Goal: Task Accomplishment & Management: Manage account settings

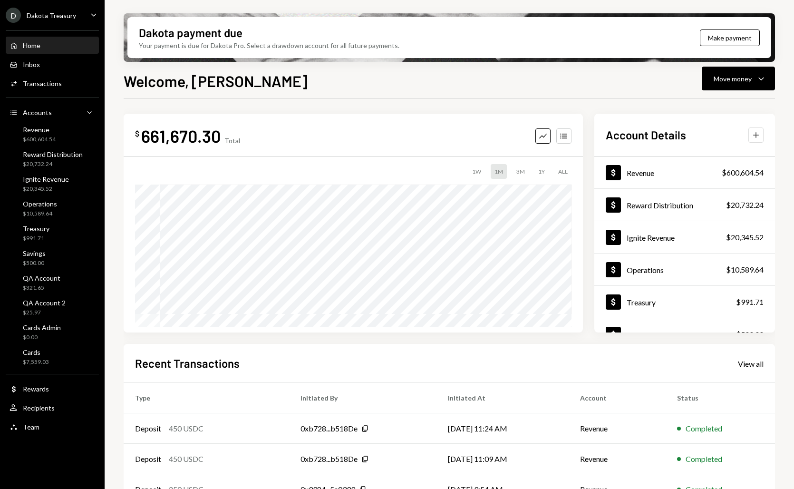
click at [730, 139] on button "Plus" at bounding box center [756, 134] width 15 height 15
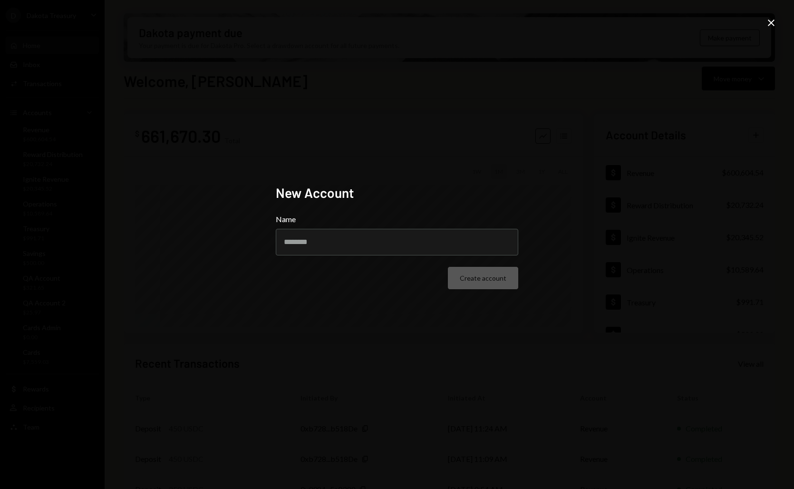
click at [730, 24] on icon at bounding box center [771, 23] width 7 height 7
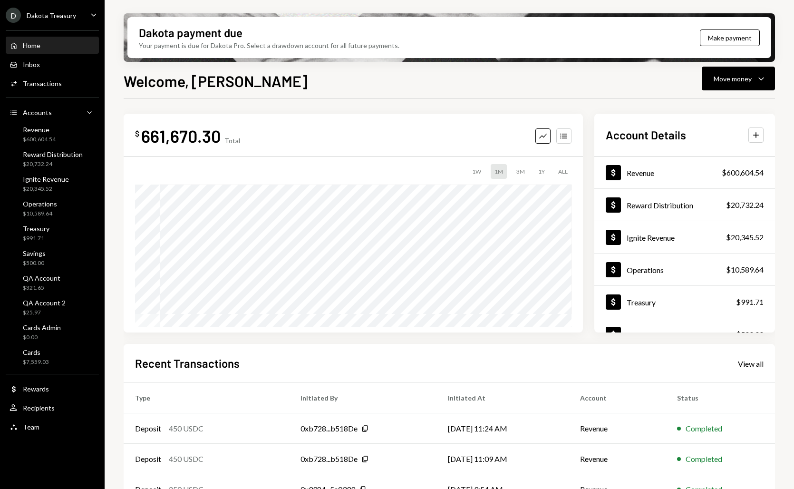
click at [55, 12] on div "Dakota Treasury" at bounding box center [51, 15] width 49 height 8
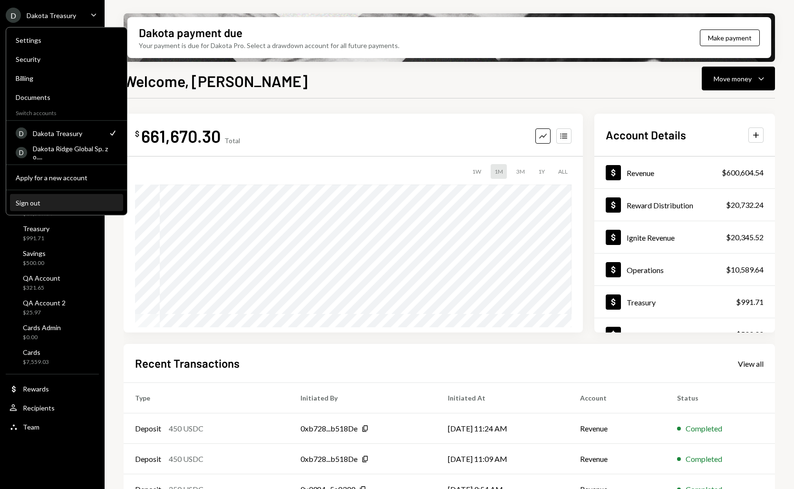
click at [57, 198] on div "Sign out" at bounding box center [67, 202] width 102 height 8
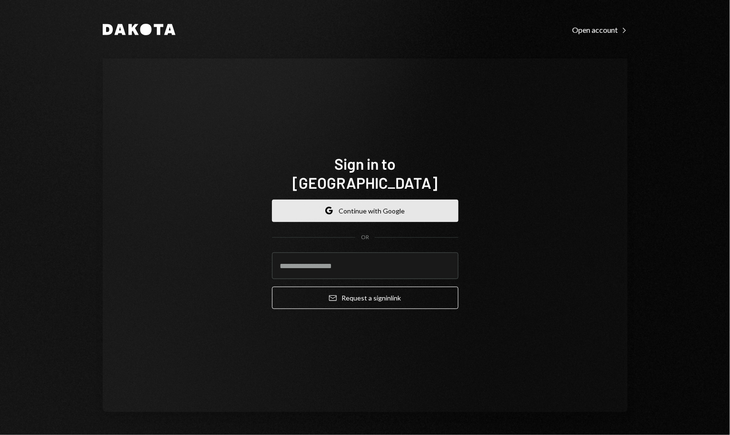
click at [337, 200] on button "Google Continue with Google" at bounding box center [365, 211] width 186 height 22
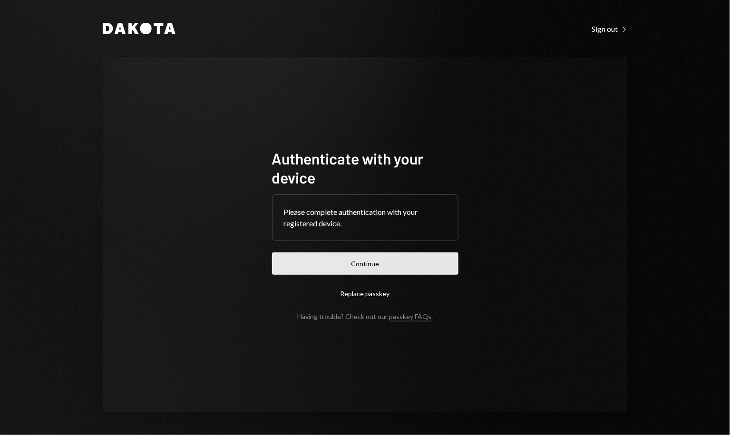
click at [329, 257] on button "Continue" at bounding box center [365, 264] width 186 height 22
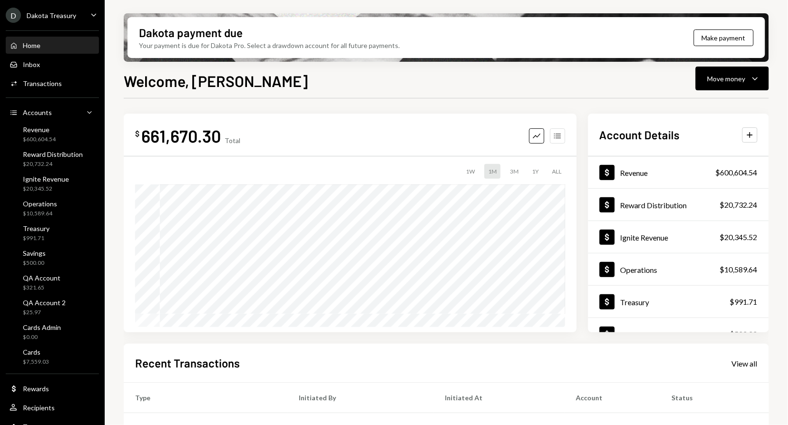
click at [560, 136] on icon "button" at bounding box center [557, 135] width 7 height 5
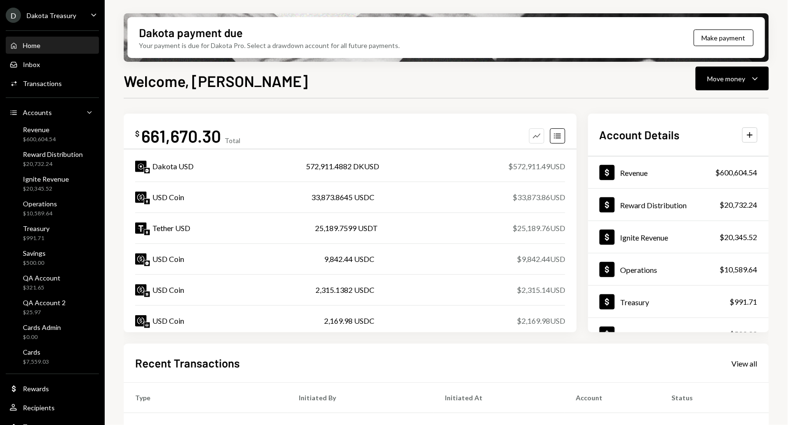
click at [535, 137] on icon "Graph" at bounding box center [537, 136] width 10 height 10
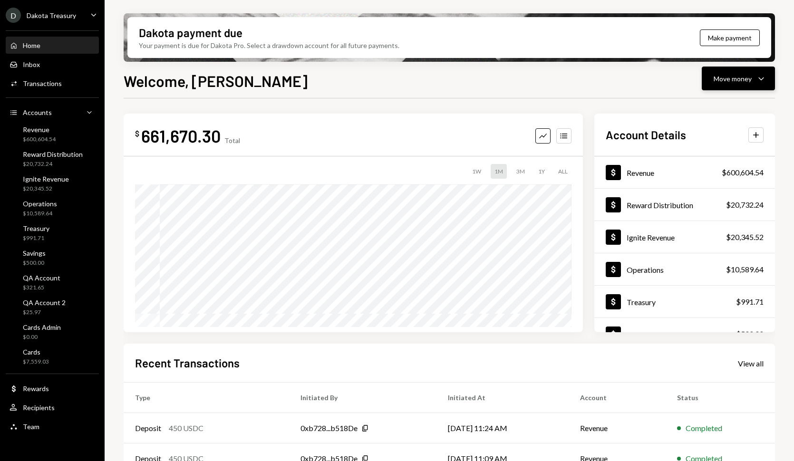
click at [730, 83] on div "Move money Caret Down" at bounding box center [738, 78] width 49 height 11
click at [633, 95] on div "Welcome, [PERSON_NAME] Move money Caret Down $ 661,670.30 Total Graph Accounts …" at bounding box center [450, 293] width 652 height 448
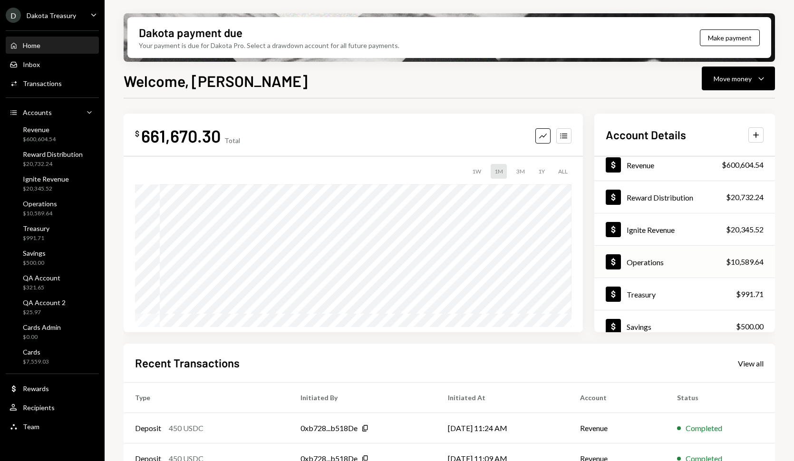
scroll to position [8, 0]
click at [717, 257] on div "Dollar Operations $10,589.64" at bounding box center [685, 261] width 181 height 31
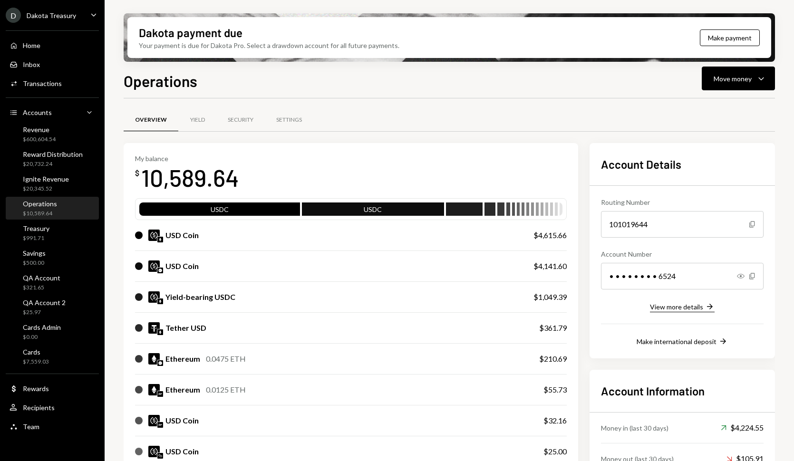
click at [684, 308] on div "View more details" at bounding box center [676, 307] width 53 height 8
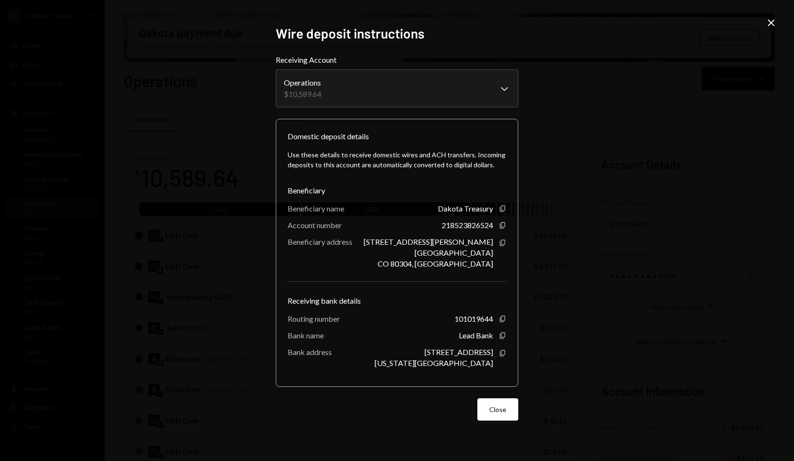
click at [730, 25] on icon "Close" at bounding box center [771, 22] width 11 height 11
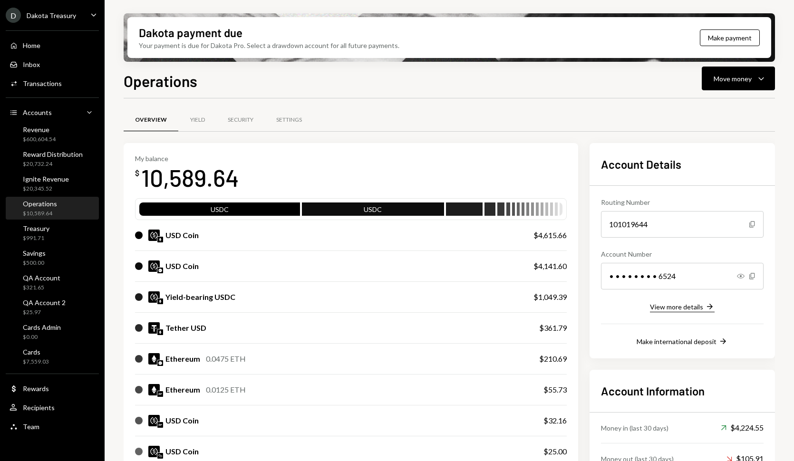
click at [687, 306] on div "View more details" at bounding box center [676, 307] width 53 height 8
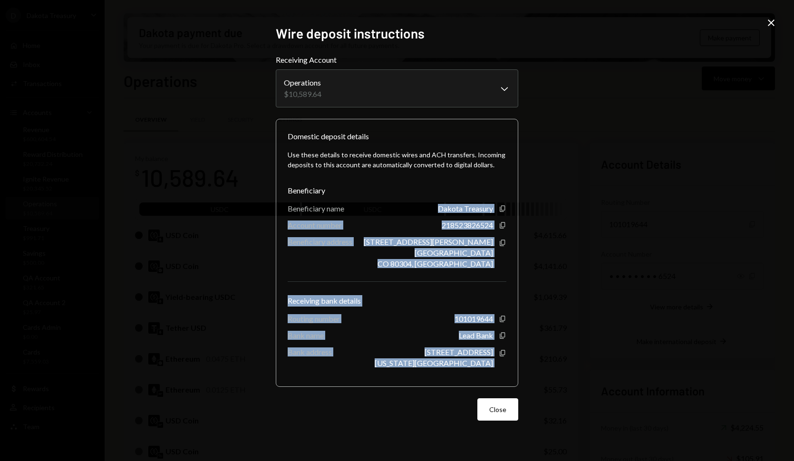
drag, startPoint x: 438, startPoint y: 209, endPoint x: 501, endPoint y: 359, distance: 162.5
click at [500, 359] on div "Use these details to receive domestic wires and ACH transfers. Incoming deposit…" at bounding box center [397, 258] width 219 height 233
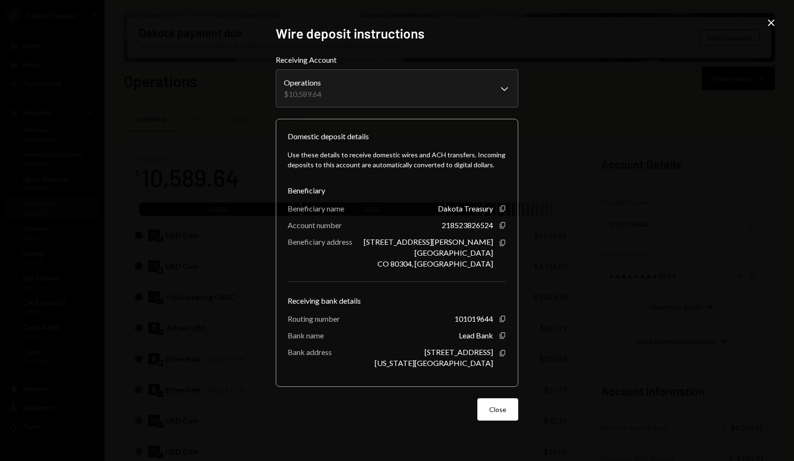
click at [500, 361] on div "[STREET_ADDRESS][US_STATE] Copy" at bounding box center [441, 358] width 132 height 20
click at [730, 23] on icon "Close" at bounding box center [771, 22] width 11 height 11
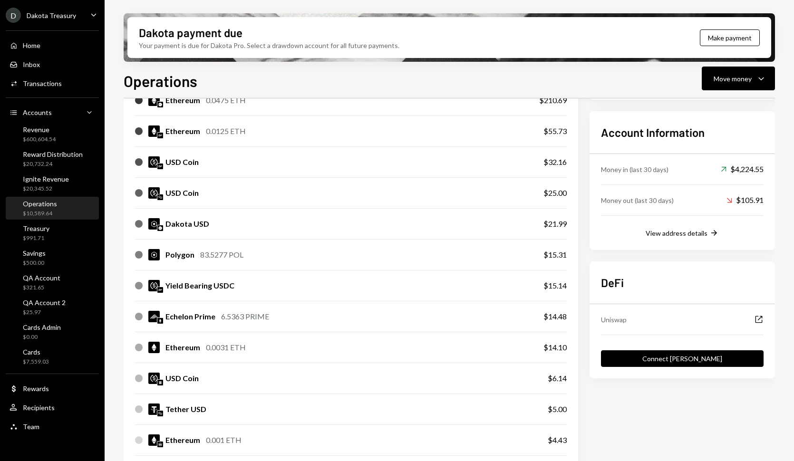
scroll to position [260, 0]
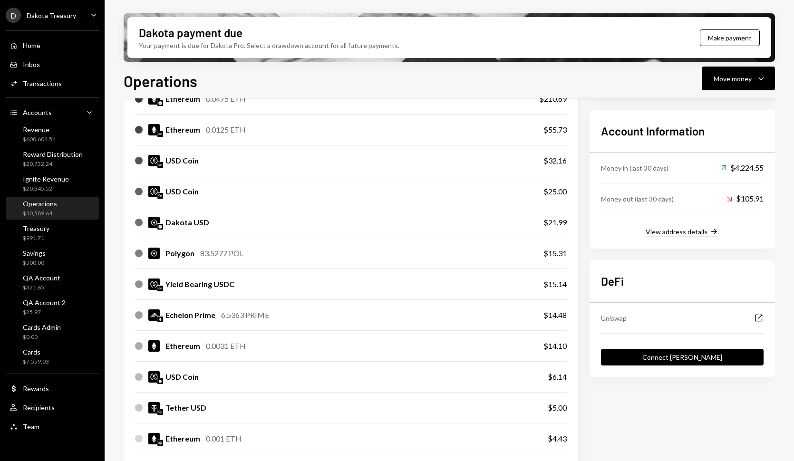
click at [687, 229] on div "View address details" at bounding box center [677, 232] width 62 height 8
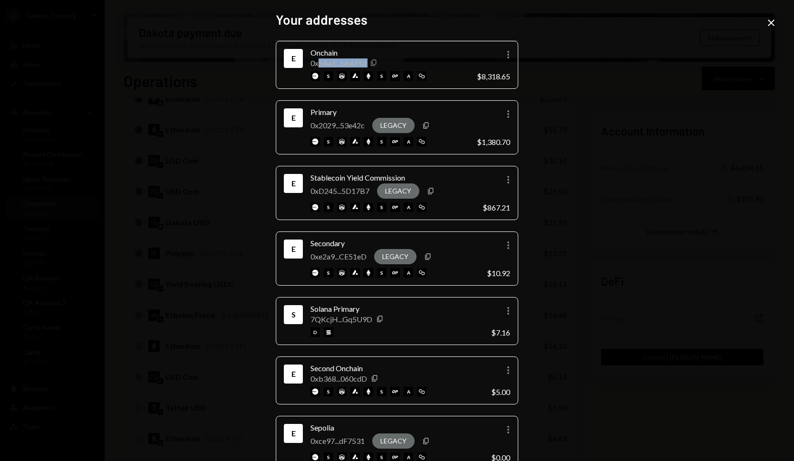
drag, startPoint x: 314, startPoint y: 62, endPoint x: 368, endPoint y: 65, distance: 53.4
click at [368, 65] on div "0x5Aa1...b6AFfd Copy" at bounding box center [344, 63] width 67 height 9
click at [730, 27] on icon "Close" at bounding box center [771, 22] width 11 height 11
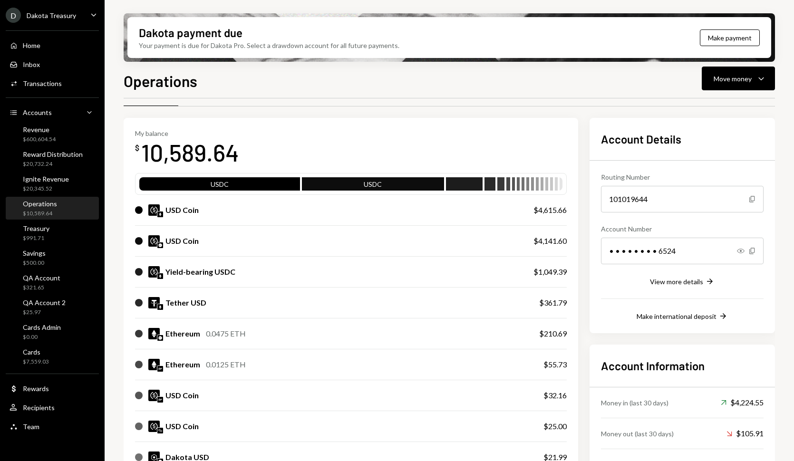
scroll to position [0, 0]
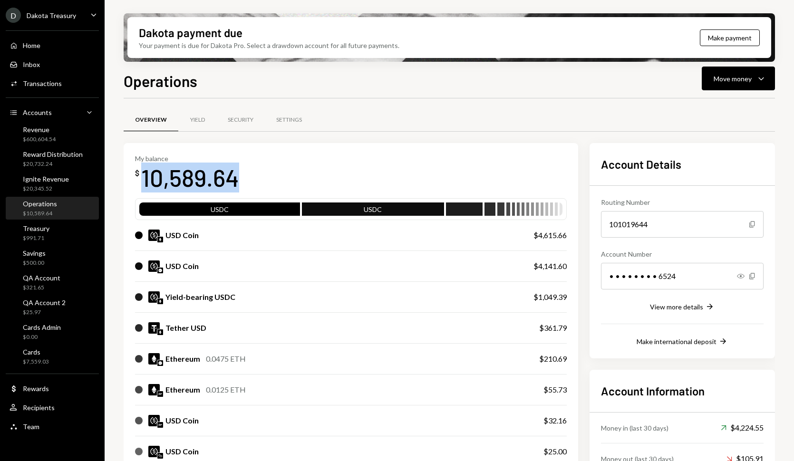
drag, startPoint x: 244, startPoint y: 179, endPoint x: 142, endPoint y: 182, distance: 101.4
click at [142, 182] on div "My balance $ 10,589.64" at bounding box center [351, 174] width 432 height 38
click at [142, 182] on div "10,589.64" at bounding box center [190, 178] width 98 height 30
click at [730, 73] on div "Move money Caret Down" at bounding box center [738, 78] width 49 height 11
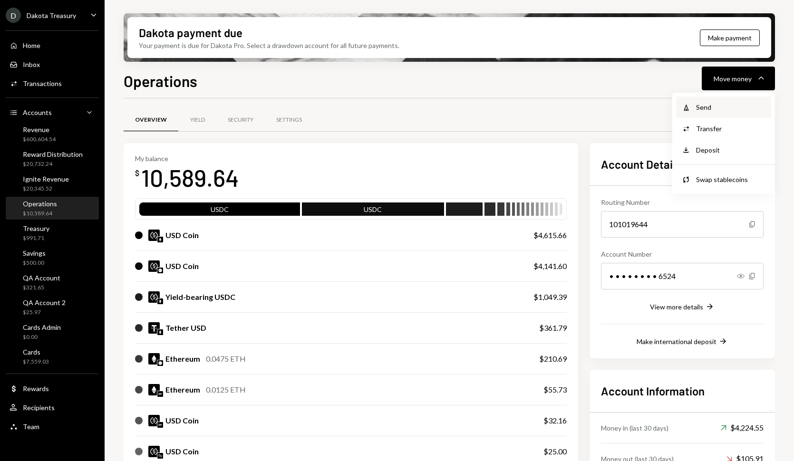
click at [730, 104] on div "Send" at bounding box center [730, 107] width 69 height 10
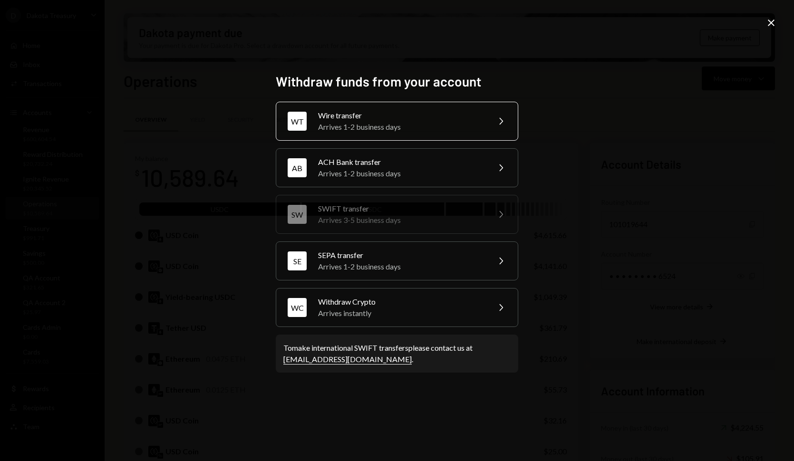
click at [402, 121] on div "Wire transfer" at bounding box center [401, 115] width 166 height 11
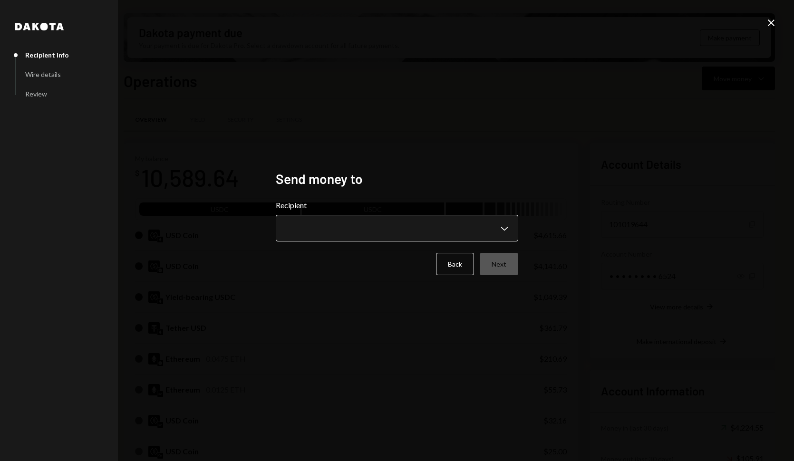
click at [343, 235] on body "D Dakota Treasury Caret Down Home Home Inbox Inbox Activities Transactions Acco…" at bounding box center [397, 230] width 794 height 461
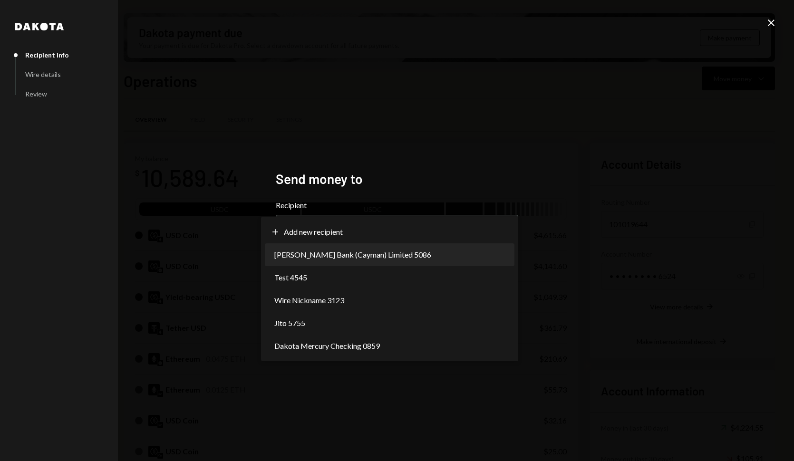
select select "**********"
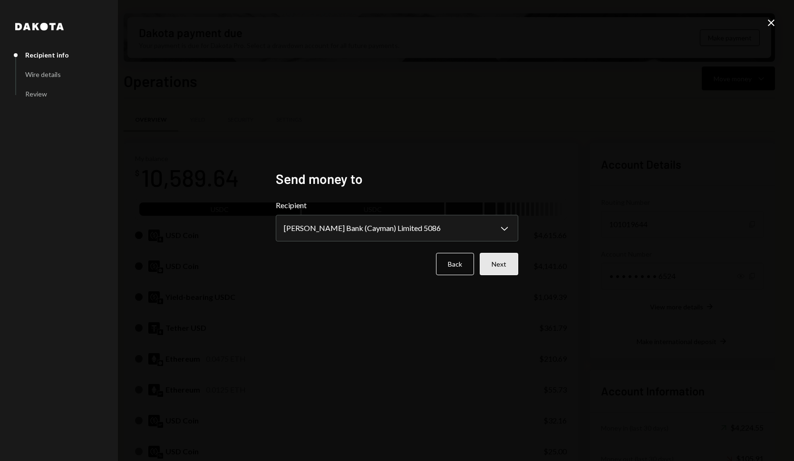
click at [500, 264] on button "Next" at bounding box center [499, 264] width 39 height 22
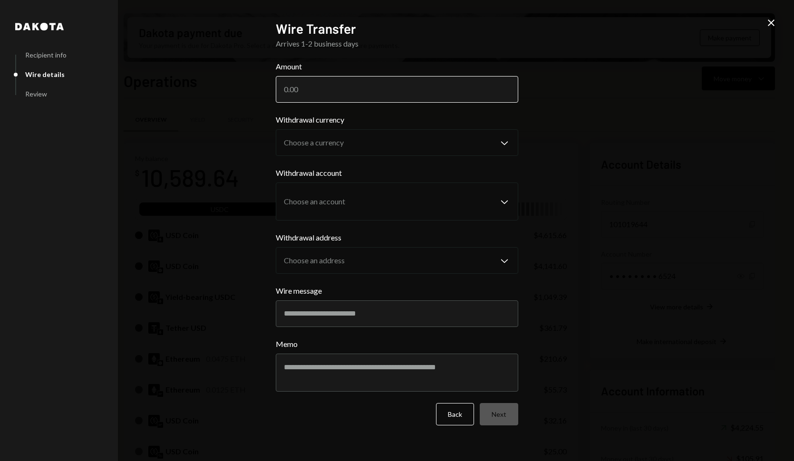
click at [380, 87] on input "Amount" at bounding box center [397, 89] width 243 height 27
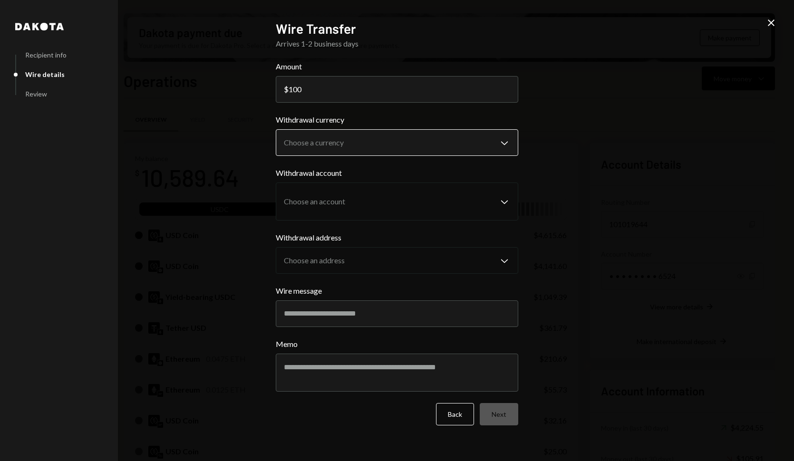
type input "100"
click at [422, 137] on body "D Dakota Treasury Caret Down Home Home Inbox Inbox Activities Transactions Acco…" at bounding box center [397, 230] width 794 height 461
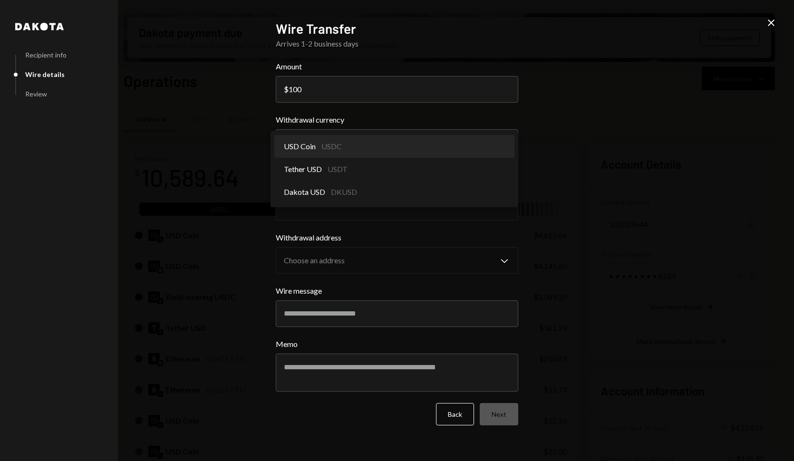
select select "****"
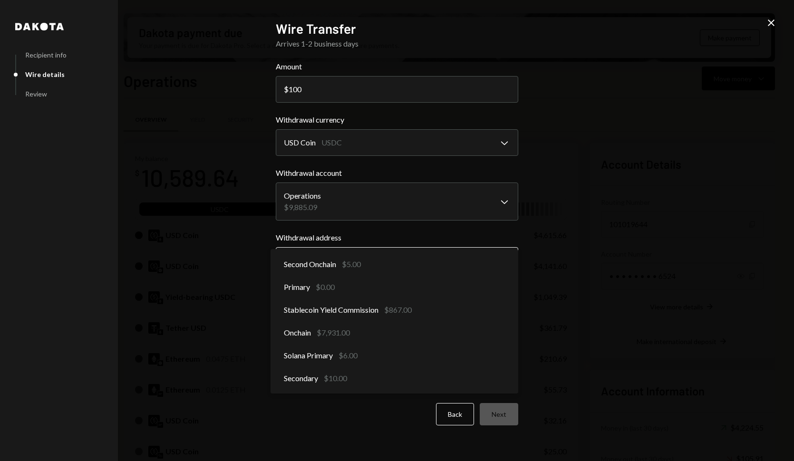
click at [461, 257] on body "D Dakota Treasury Caret Down Home Home Inbox Inbox Activities Transactions Acco…" at bounding box center [397, 230] width 794 height 461
select select "**********"
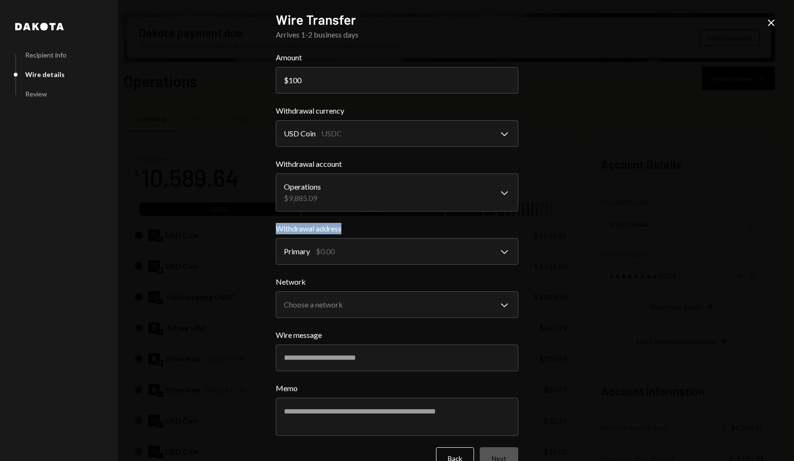
drag, startPoint x: 275, startPoint y: 231, endPoint x: 348, endPoint y: 233, distance: 73.3
click at [348, 233] on label "Withdrawal address" at bounding box center [397, 228] width 243 height 11
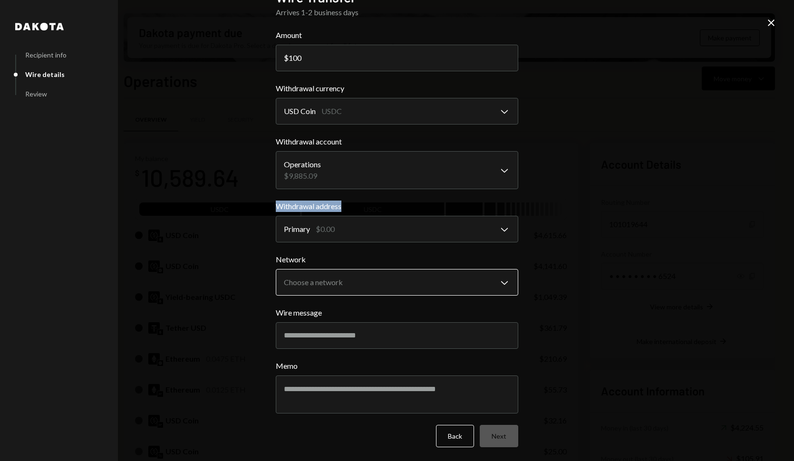
scroll to position [23, 0]
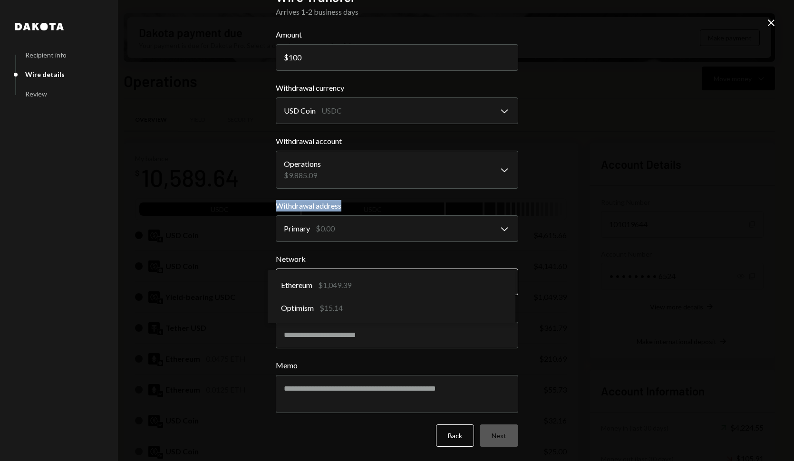
click at [358, 279] on body "D Dakota Treasury Caret Down Home Home Inbox Inbox Activities Transactions Acco…" at bounding box center [397, 230] width 794 height 461
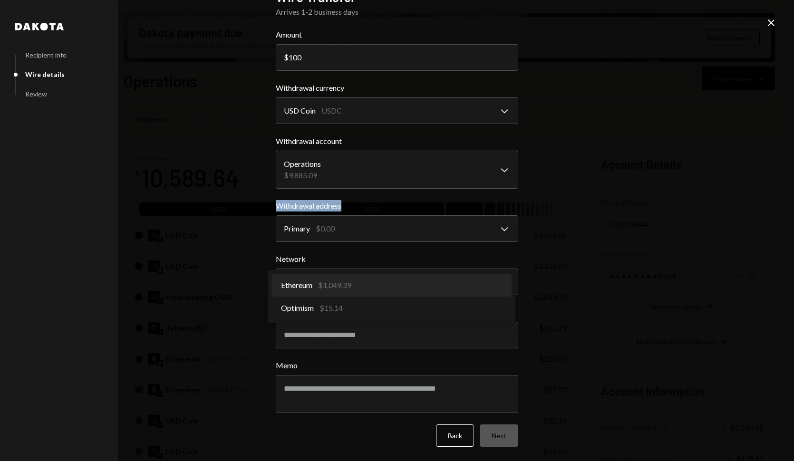
select select "**********"
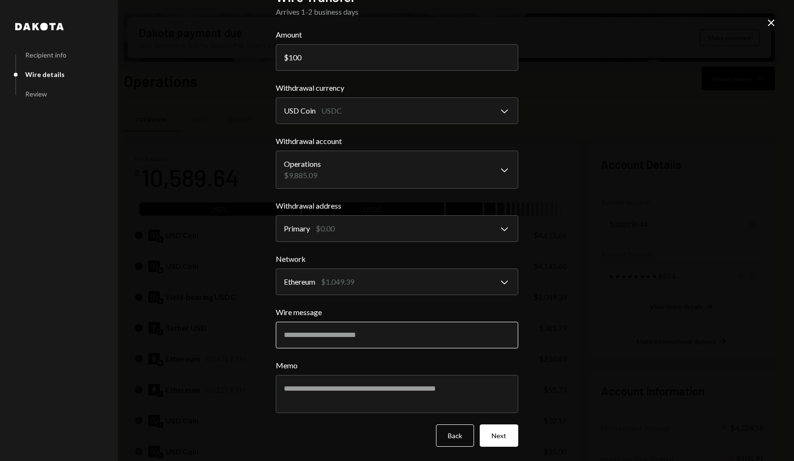
click at [346, 339] on input "Wire message" at bounding box center [397, 335] width 243 height 27
type input "***"
click at [348, 394] on textarea "Memo" at bounding box center [397, 394] width 243 height 38
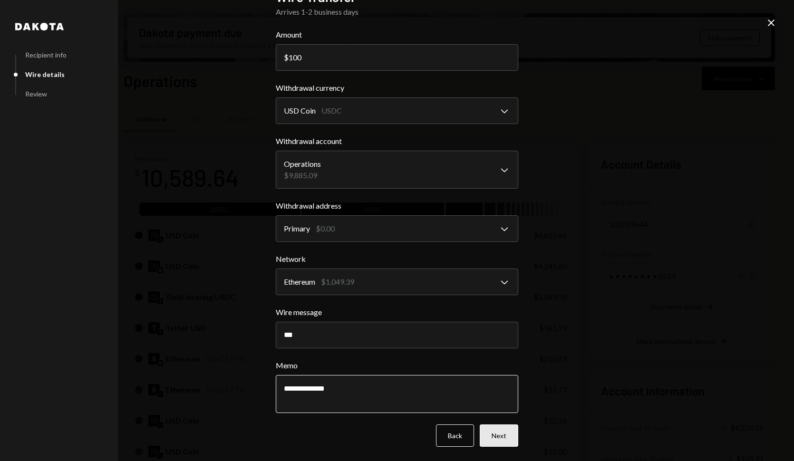
type textarea "**********"
click at [492, 428] on button "Next" at bounding box center [499, 436] width 39 height 22
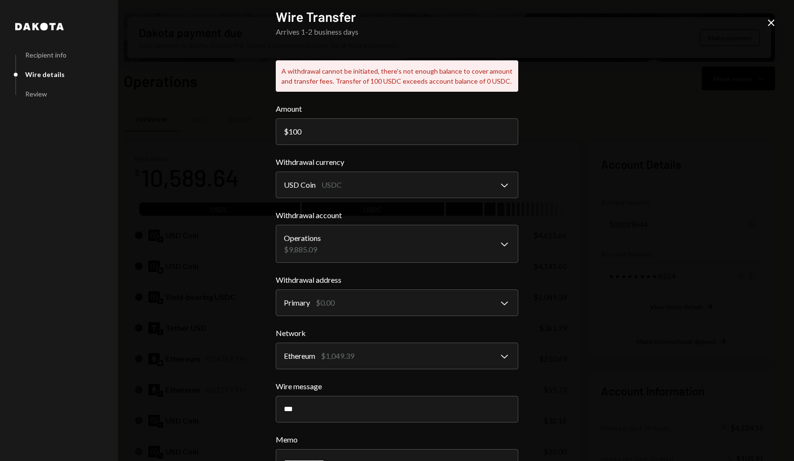
scroll to position [0, 0]
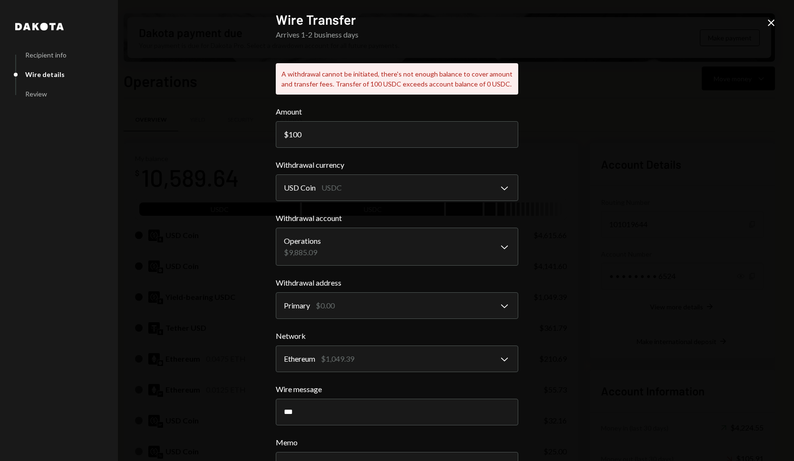
click at [730, 27] on icon "Close" at bounding box center [771, 22] width 11 height 11
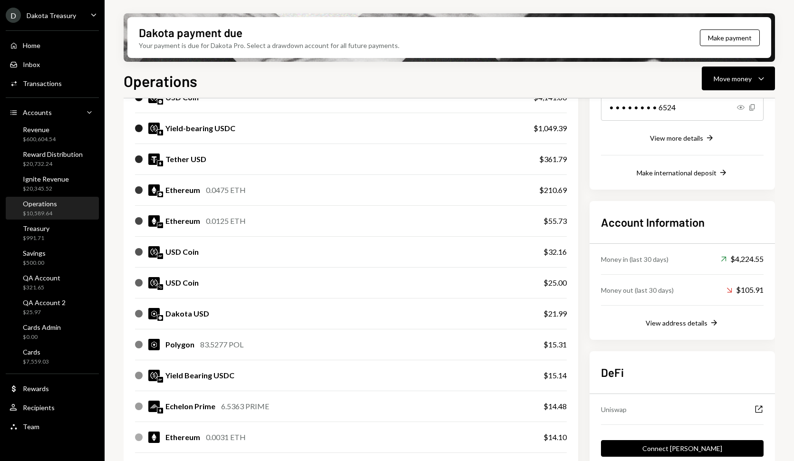
scroll to position [234, 0]
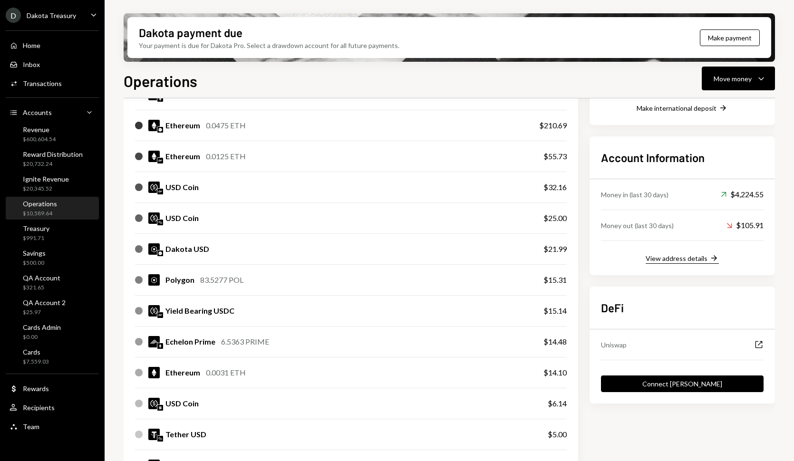
click at [685, 256] on div "View address details" at bounding box center [677, 259] width 62 height 8
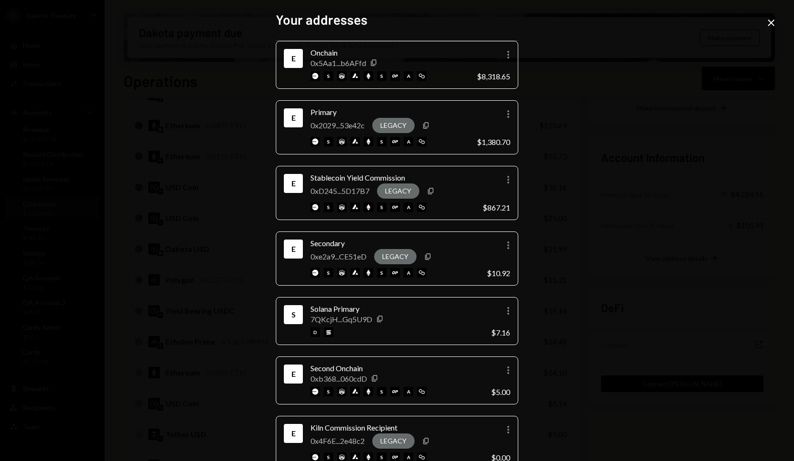
click at [730, 22] on icon "Close" at bounding box center [771, 22] width 11 height 11
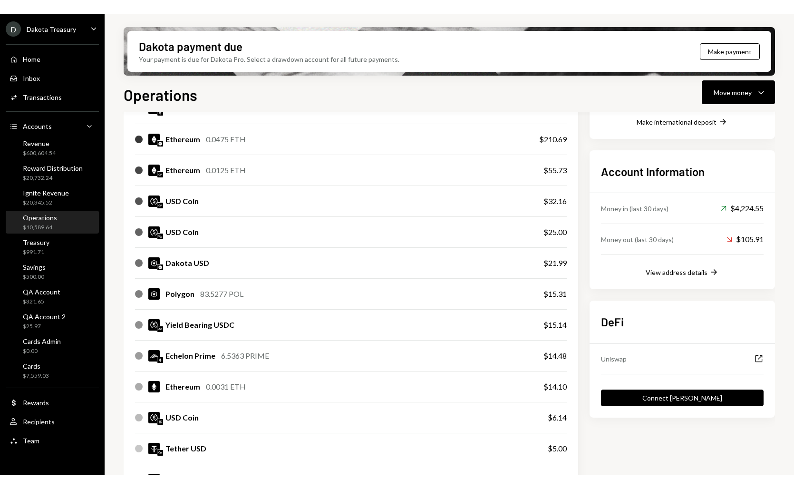
scroll to position [0, 0]
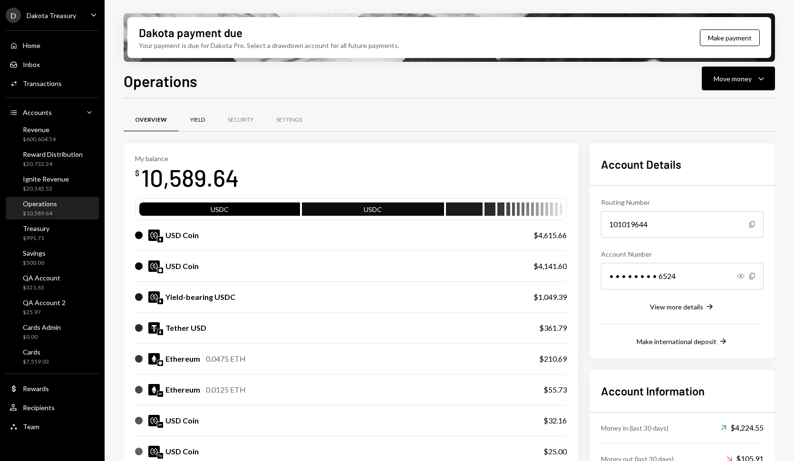
click at [195, 122] on div "Yield" at bounding box center [197, 120] width 15 height 8
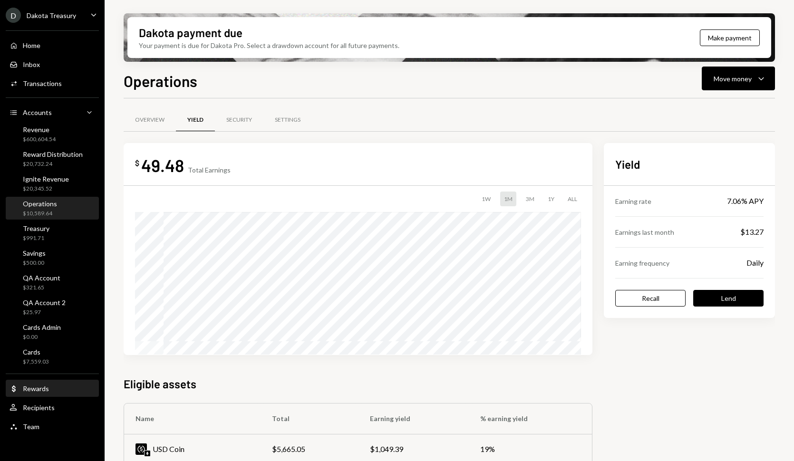
click at [40, 389] on div "Rewards" at bounding box center [36, 389] width 26 height 8
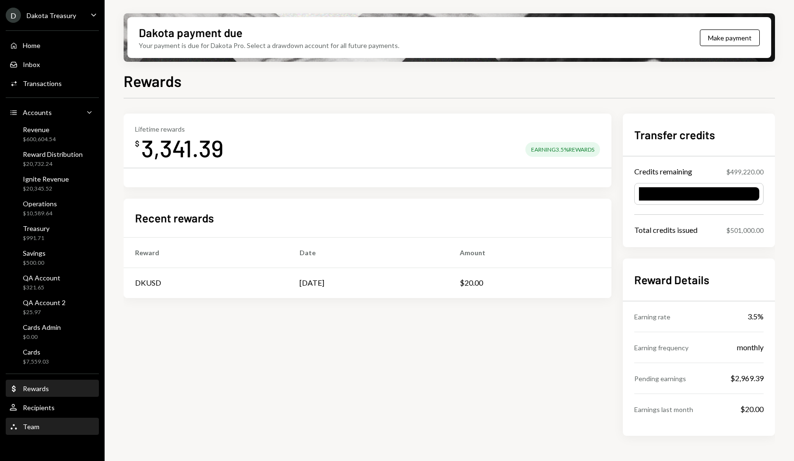
click at [67, 431] on div "Team Team" at bounding box center [53, 427] width 86 height 9
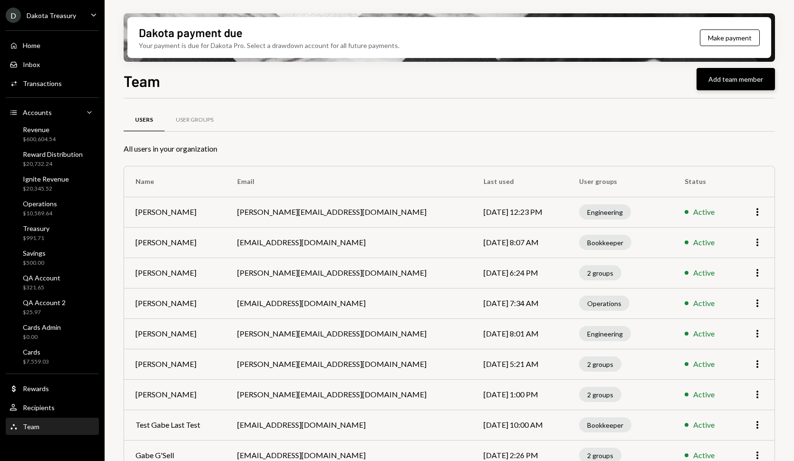
click at [727, 69] on button "Add team member" at bounding box center [736, 79] width 78 height 22
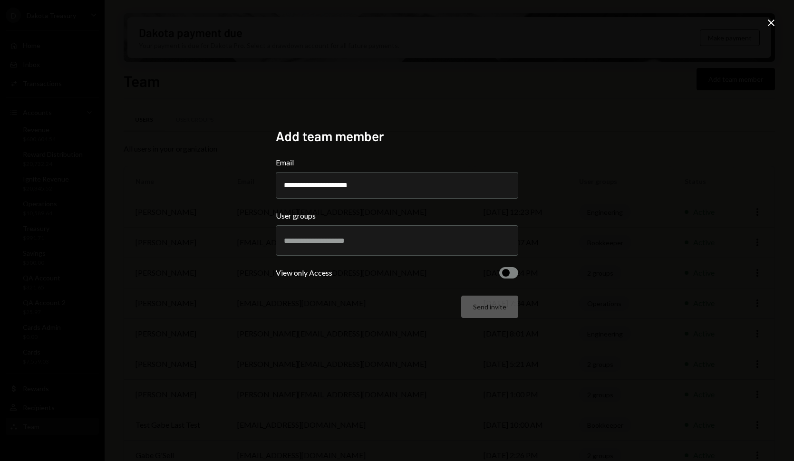
type input "**********"
click at [375, 235] on div at bounding box center [397, 241] width 226 height 24
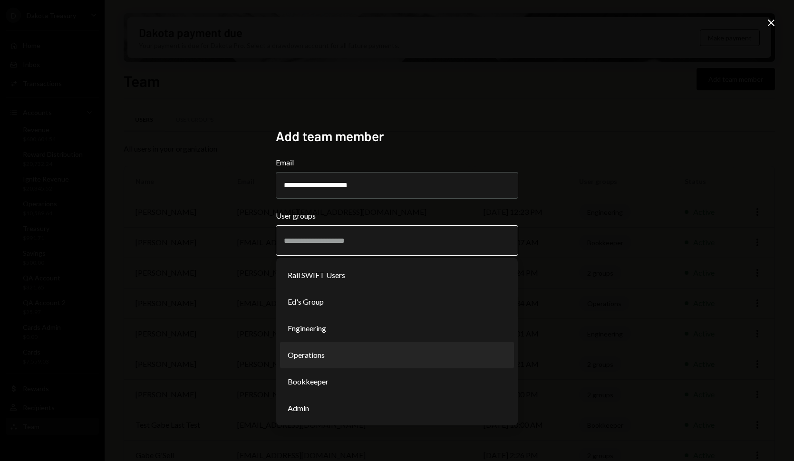
click at [409, 358] on li "Operations" at bounding box center [397, 355] width 234 height 27
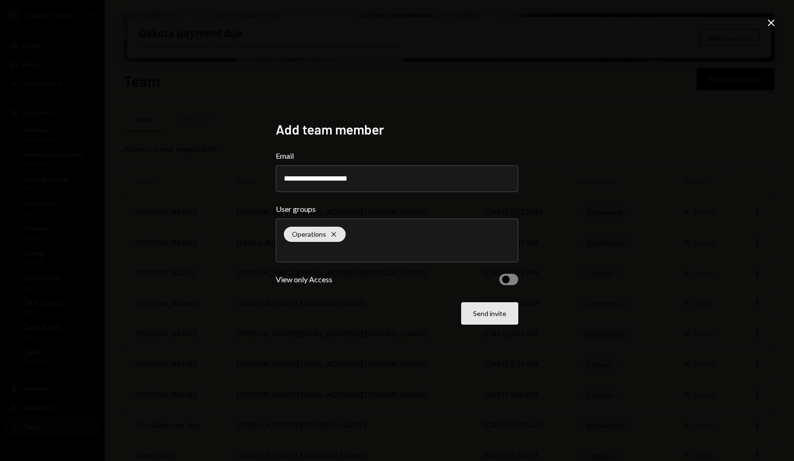
click at [482, 314] on button "Send invite" at bounding box center [489, 314] width 57 height 22
